Goal: Check status: Check status

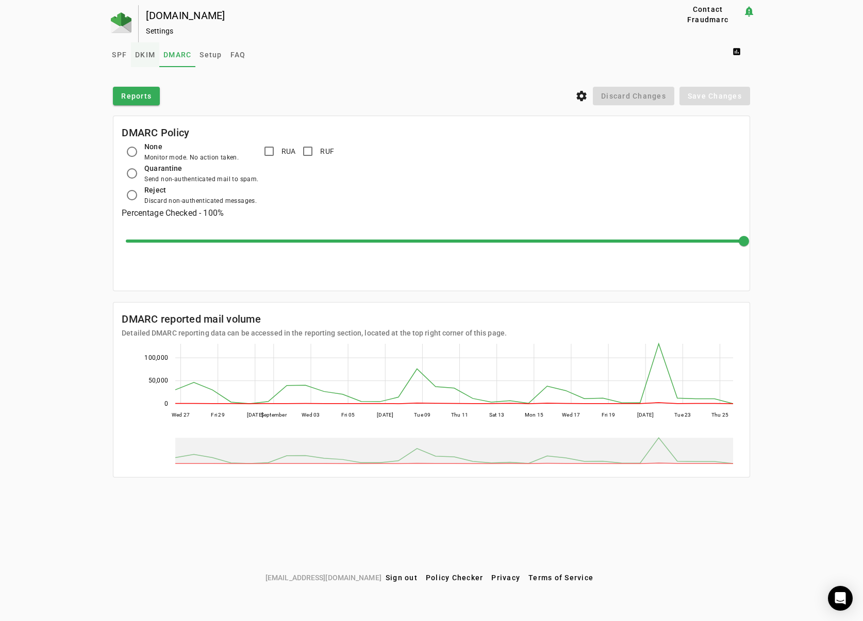
click at [140, 56] on span "DKIM" at bounding box center [145, 54] width 20 height 7
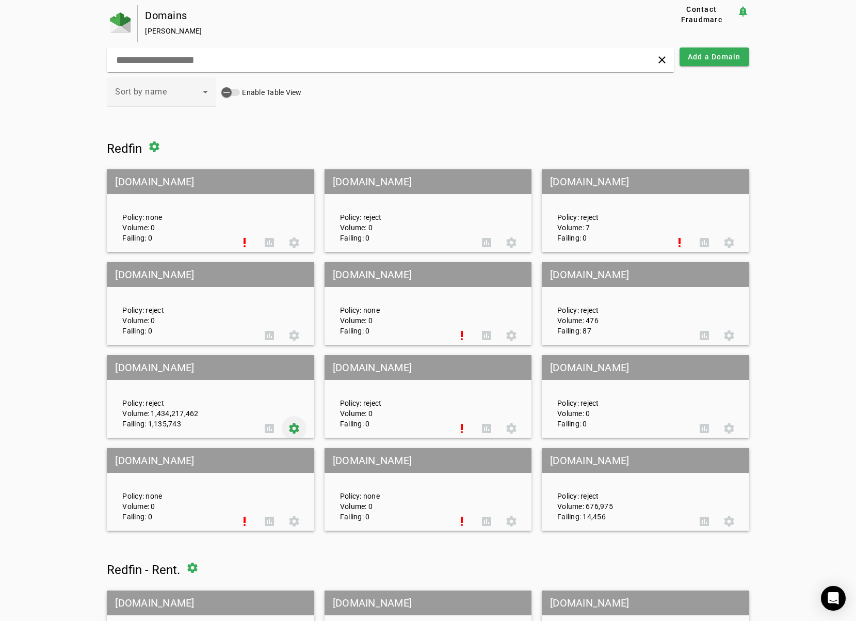
click at [295, 428] on span at bounding box center [294, 428] width 25 height 25
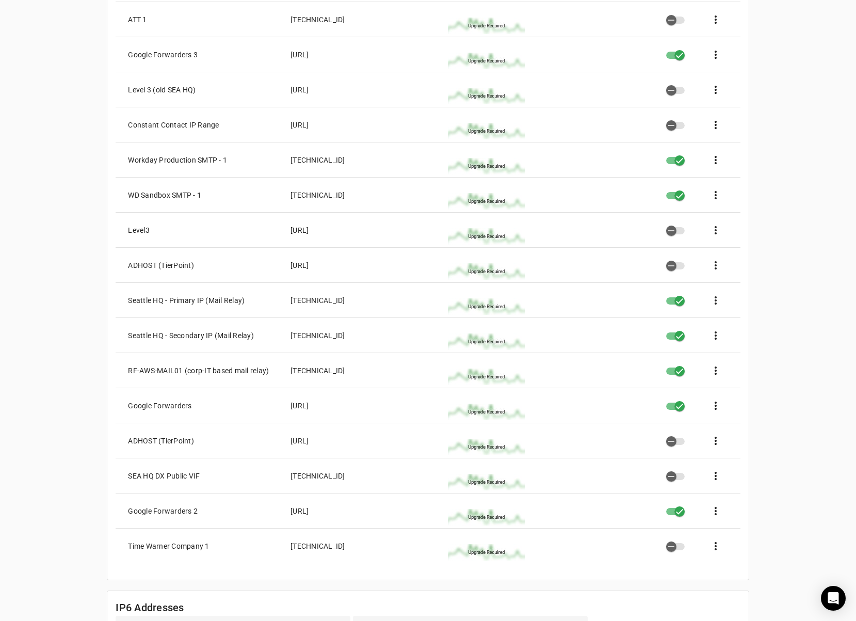
scroll to position [1208, 0]
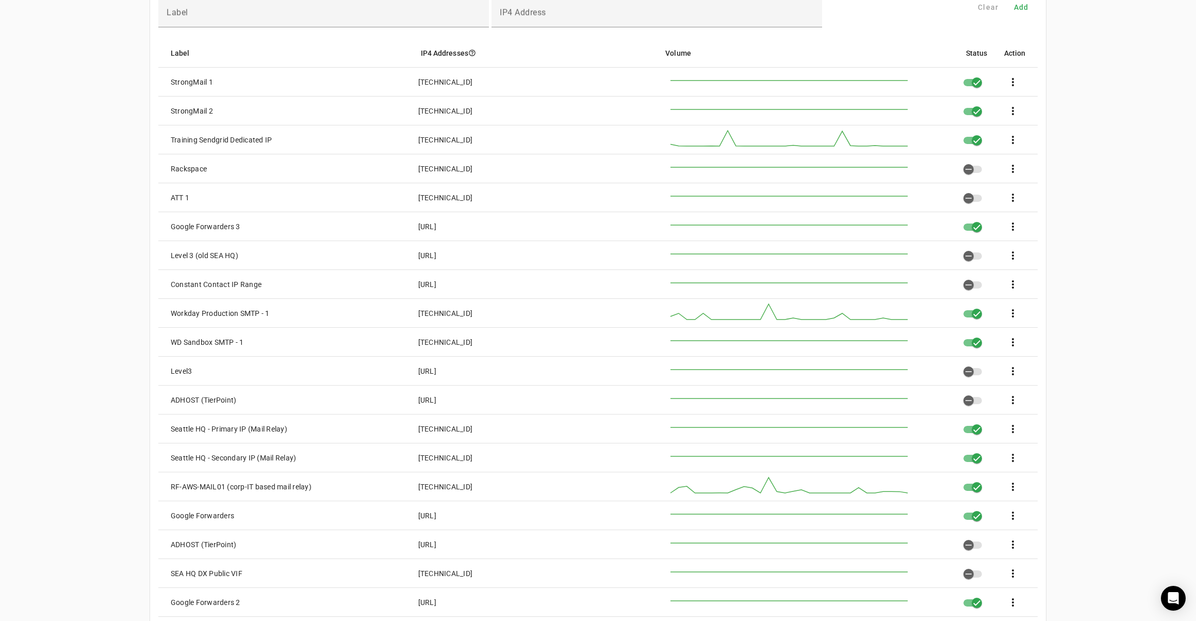
scroll to position [775, 0]
